Goal: Entertainment & Leisure: Consume media (video, audio)

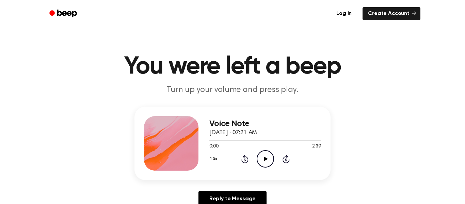
click at [265, 157] on icon "Play Audio" at bounding box center [265, 158] width 17 height 17
click at [270, 157] on icon "Pause Audio" at bounding box center [265, 158] width 17 height 17
click at [75, 14] on icon "Beep" at bounding box center [67, 13] width 20 height 7
click at [267, 156] on icon "Play Audio" at bounding box center [265, 158] width 17 height 17
click at [259, 159] on icon "Pause Audio" at bounding box center [265, 158] width 17 height 17
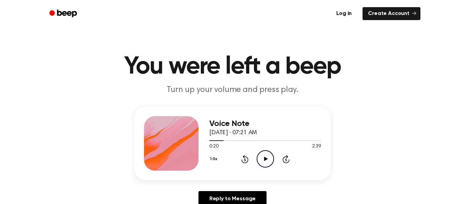
click at [263, 163] on icon "Play Audio" at bounding box center [265, 158] width 17 height 17
click at [264, 158] on icon at bounding box center [265, 159] width 3 height 4
